Goal: Task Accomplishment & Management: Use online tool/utility

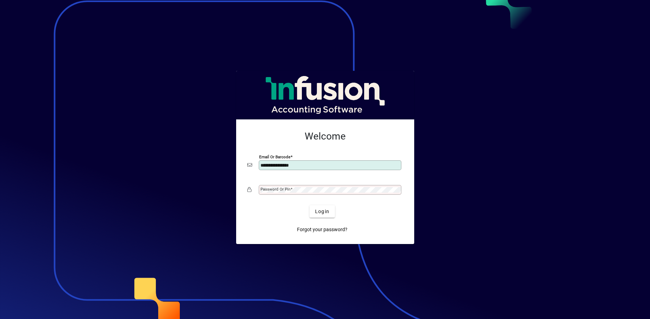
type input "**********"
click at [270, 191] on mat-label "Password or Pin" at bounding box center [275, 189] width 30 height 5
click at [309, 205] on button "Login" at bounding box center [321, 211] width 25 height 13
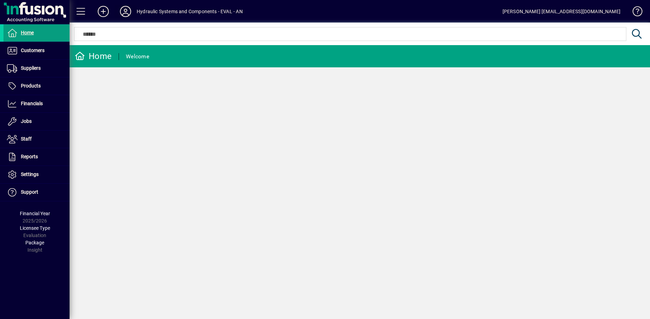
click at [124, 11] on icon at bounding box center [126, 11] width 14 height 11
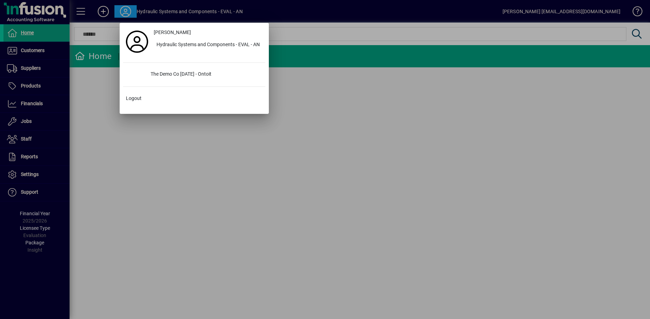
click at [588, 12] on div at bounding box center [325, 159] width 650 height 319
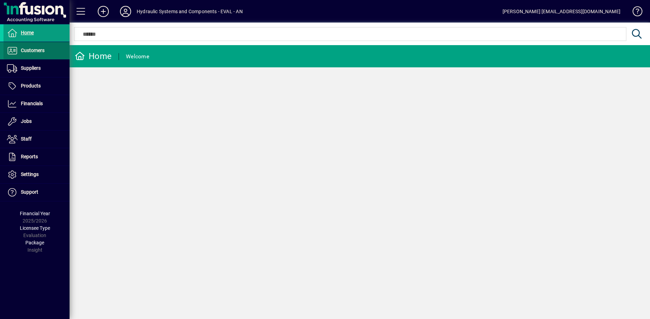
click at [27, 50] on span "Customers" at bounding box center [33, 51] width 24 height 6
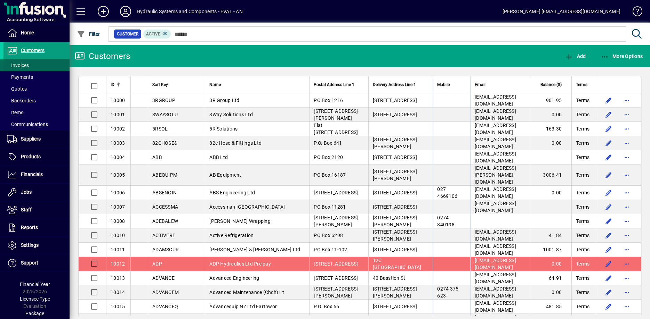
click at [15, 65] on span "Invoices" at bounding box center [18, 66] width 22 height 6
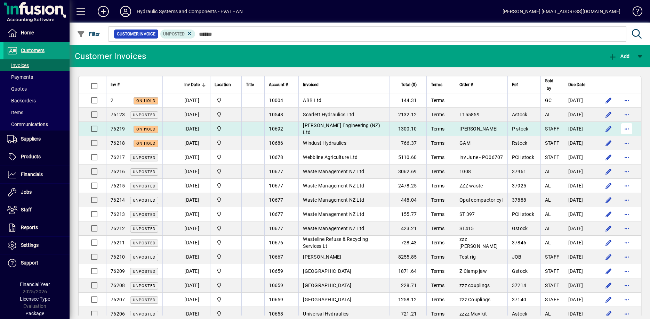
click at [626, 130] on span "button" at bounding box center [626, 129] width 17 height 17
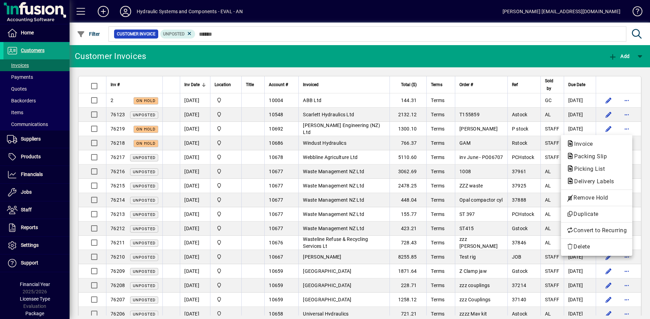
click at [45, 50] on div at bounding box center [325, 159] width 650 height 319
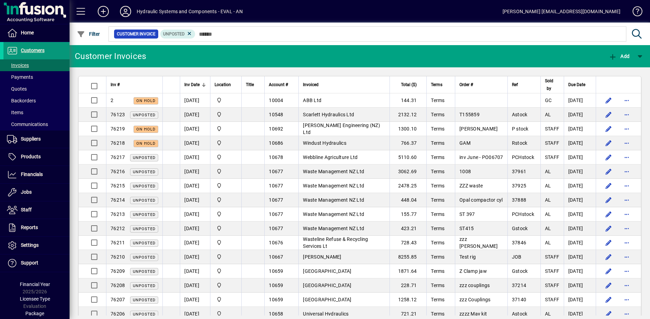
click at [43, 51] on span "Customers" at bounding box center [33, 51] width 24 height 6
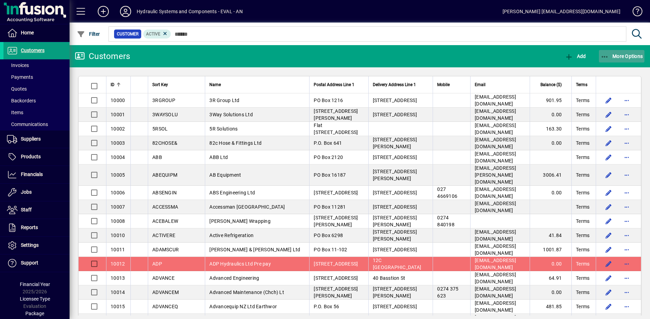
click at [621, 57] on span "More Options" at bounding box center [621, 57] width 42 height 6
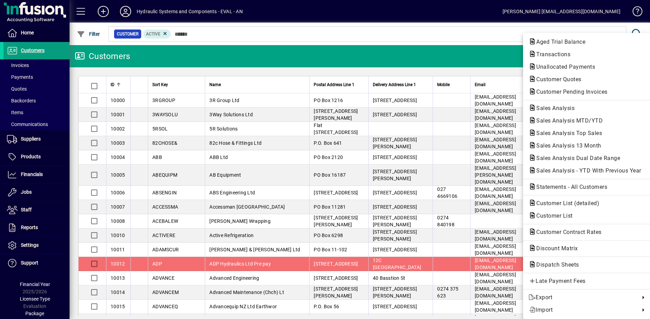
click at [443, 64] on div at bounding box center [325, 159] width 650 height 319
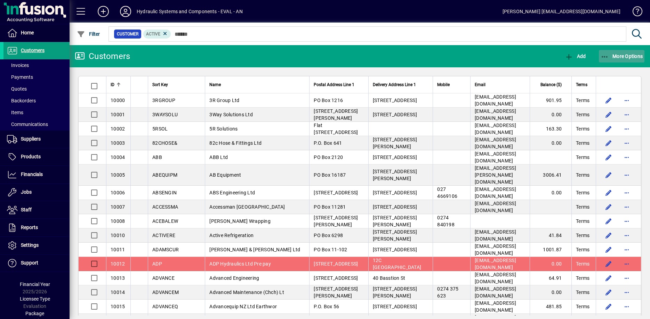
click at [611, 56] on span "More Options" at bounding box center [621, 57] width 42 height 6
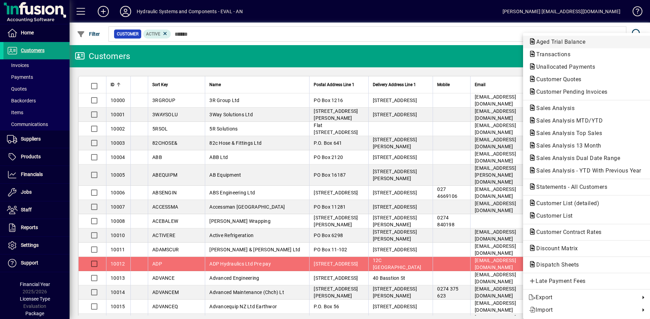
click at [571, 45] on span "Aged Trial Balance" at bounding box center [558, 42] width 60 height 7
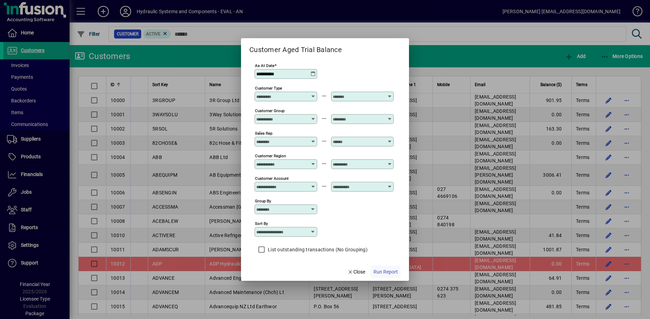
click at [382, 271] on span "Run Report" at bounding box center [385, 272] width 24 height 7
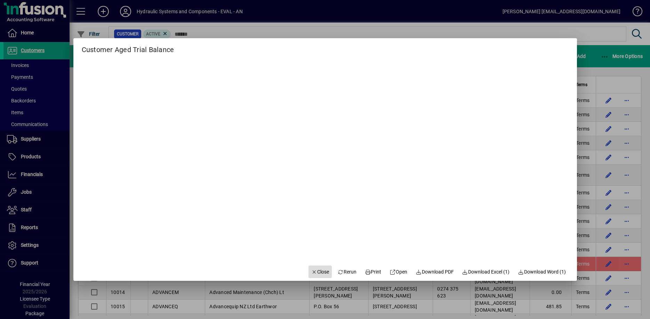
click at [320, 271] on span "Close" at bounding box center [320, 272] width 18 height 7
